Goal: Task Accomplishment & Management: Use online tool/utility

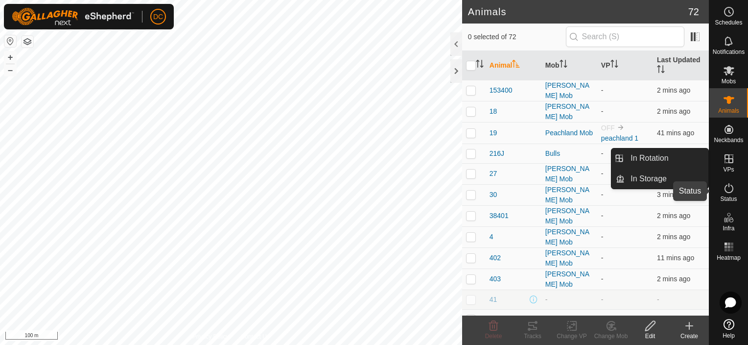
click at [727, 192] on icon at bounding box center [729, 188] width 12 height 12
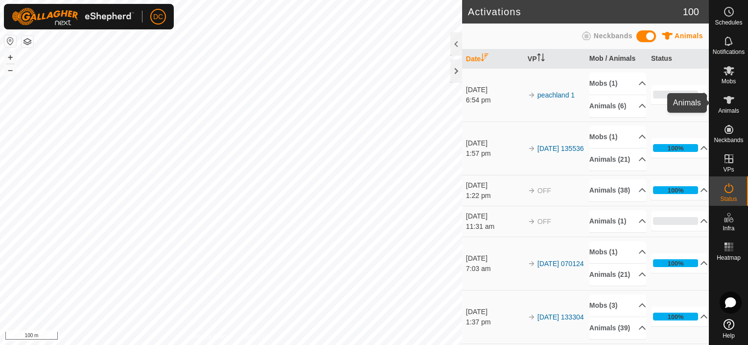
click at [726, 95] on icon at bounding box center [729, 100] width 12 height 12
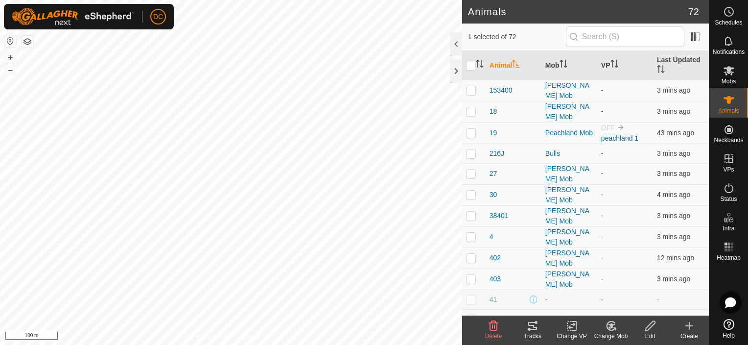
checkbox input "true"
checkbox input "false"
click at [607, 60] on th "VP" at bounding box center [626, 65] width 56 height 29
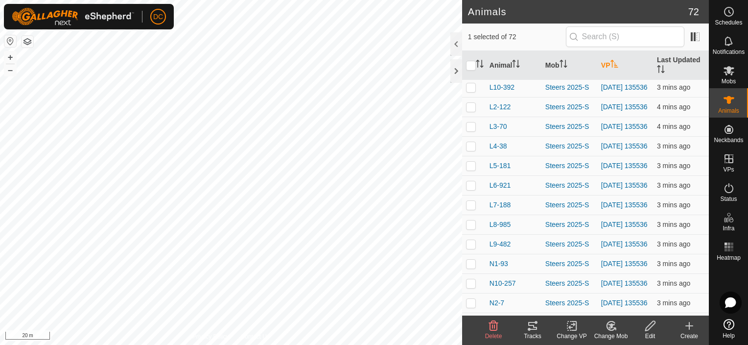
scroll to position [969, 0]
checkbox input "true"
checkbox input "false"
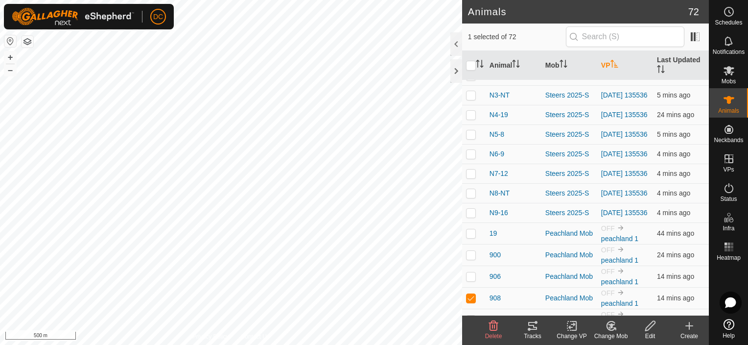
scroll to position [1214, 0]
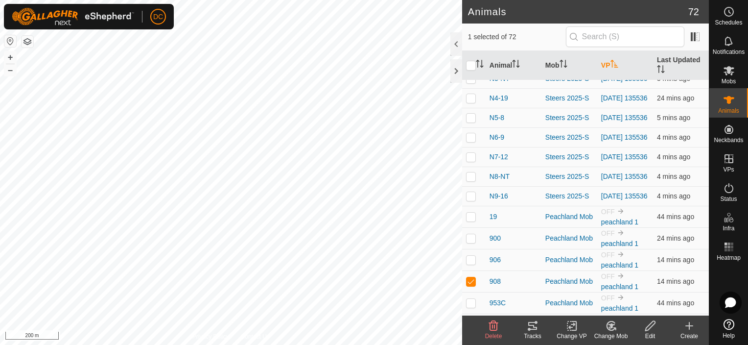
checkbox input "true"
checkbox input "false"
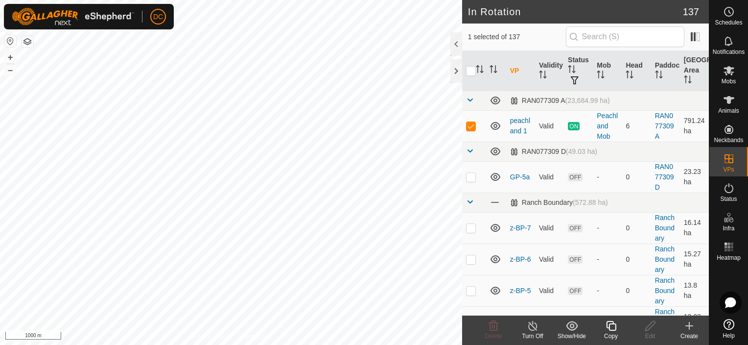
click at [608, 327] on icon at bounding box center [611, 326] width 12 height 12
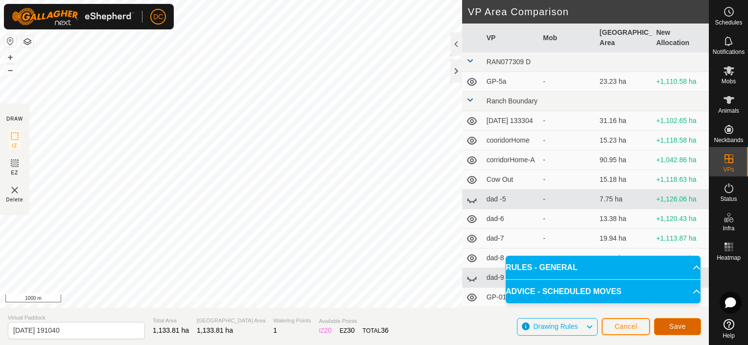
click at [675, 326] on span "Save" at bounding box center [678, 326] width 17 height 8
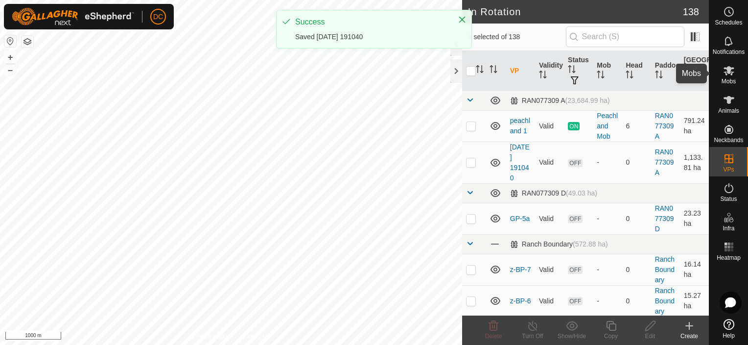
click at [732, 72] on icon at bounding box center [729, 70] width 11 height 9
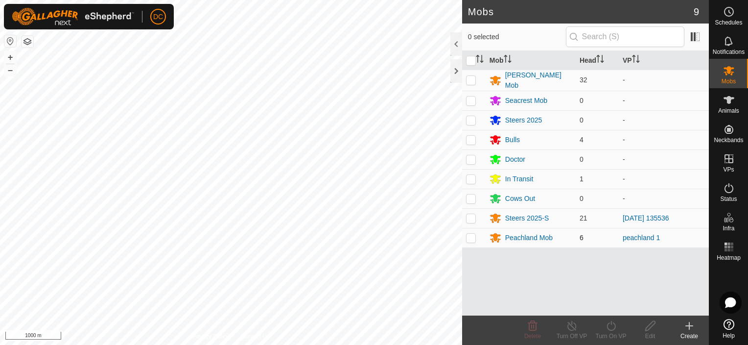
click at [468, 237] on p-checkbox at bounding box center [471, 238] width 10 height 8
checkbox input "true"
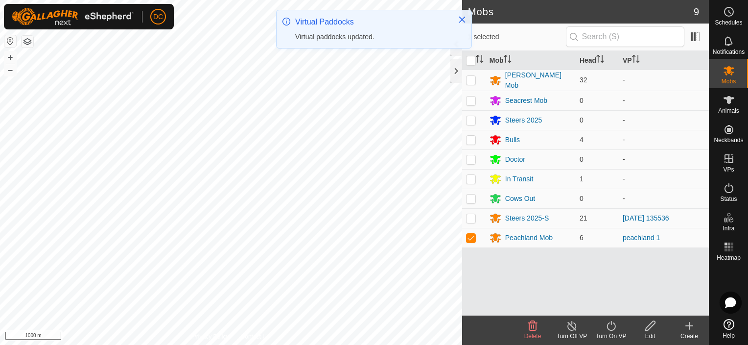
click at [607, 326] on icon at bounding box center [611, 326] width 12 height 12
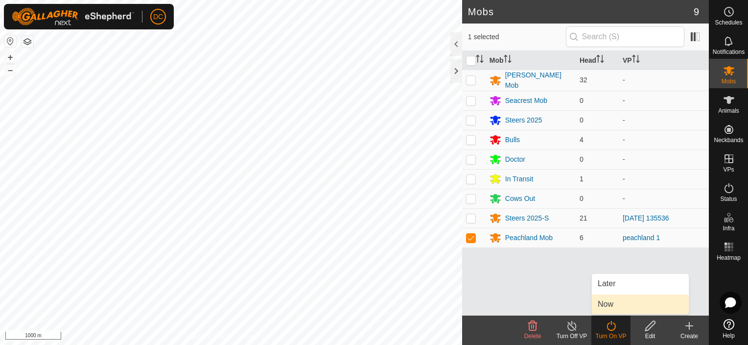
click at [607, 298] on link "Now" at bounding box center [640, 304] width 97 height 20
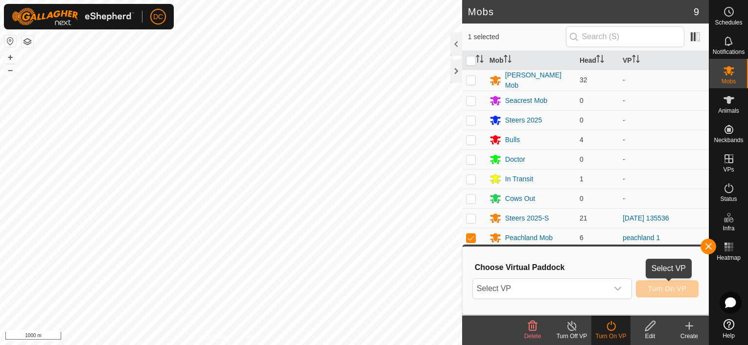
click at [660, 292] on span "Turn On VP" at bounding box center [667, 289] width 38 height 8
click at [617, 288] on icon "dropdown trigger" at bounding box center [618, 289] width 7 height 4
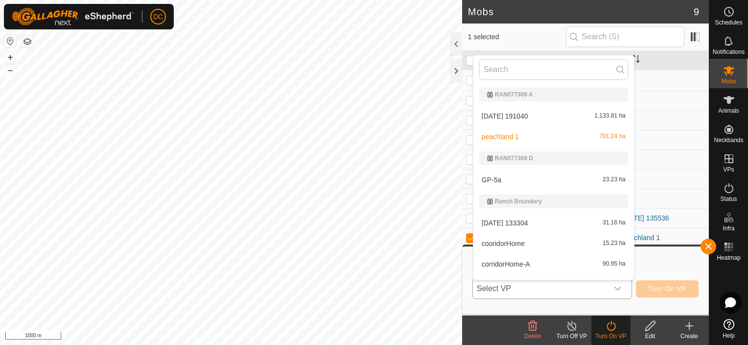
click at [529, 119] on li "[DATE] 191040 1,133.81 ha" at bounding box center [554, 116] width 161 height 20
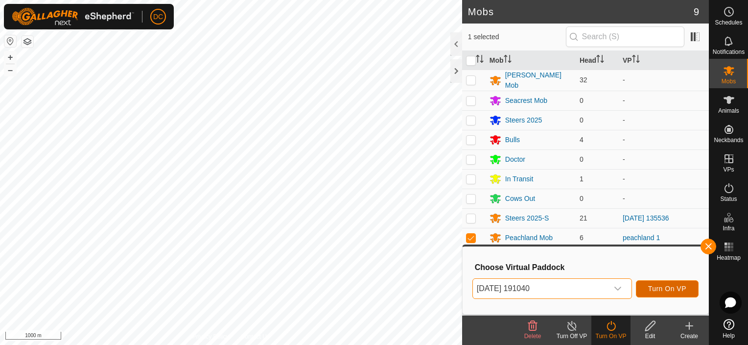
click at [668, 289] on span "Turn On VP" at bounding box center [667, 289] width 38 height 8
